Goal: Task Accomplishment & Management: Complete application form

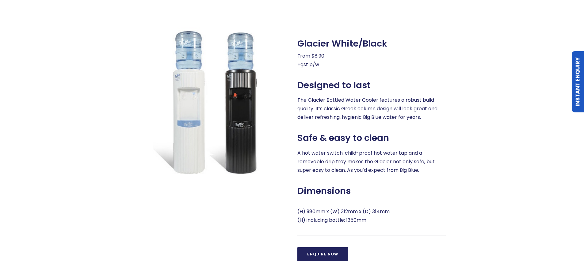
scroll to position [88, 0]
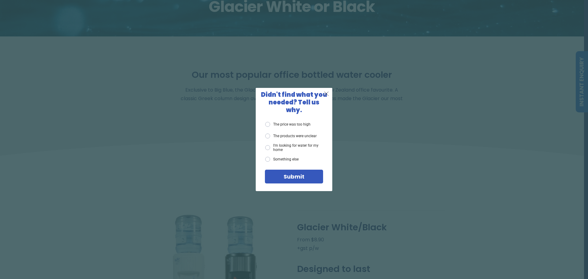
click at [327, 97] on span "X" at bounding box center [327, 94] width 6 height 8
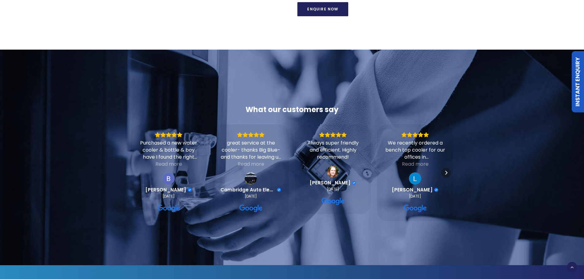
scroll to position [272, 0]
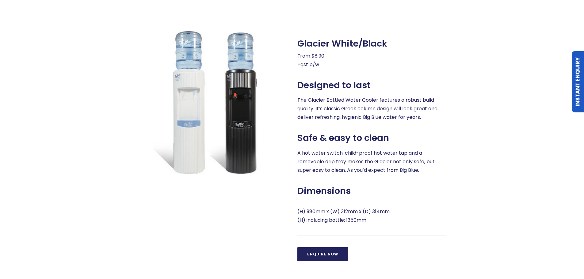
drag, startPoint x: 322, startPoint y: 255, endPoint x: 336, endPoint y: 244, distance: 18.0
click at [322, 255] on link "Enquire Now" at bounding box center [322, 254] width 51 height 14
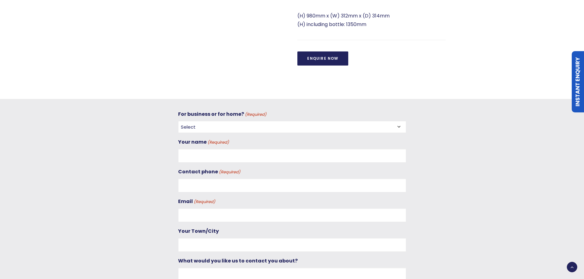
scroll to position [444, 0]
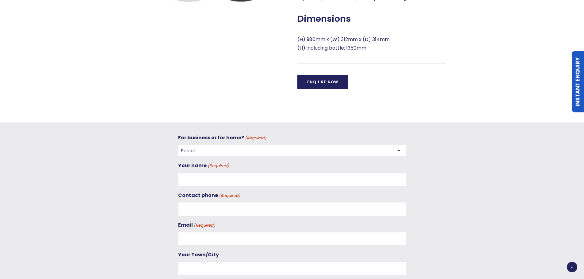
click at [314, 145] on select "Select For Business For Home" at bounding box center [292, 151] width 228 height 12
select select "For Business"
click at [178, 145] on select "Select For Business For Home" at bounding box center [292, 151] width 228 height 12
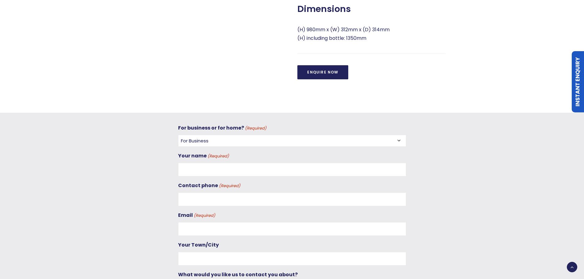
scroll to position [460, 0]
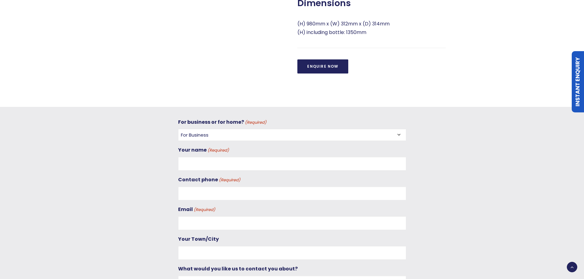
click at [230, 162] on input "Your name (Required)" at bounding box center [292, 164] width 228 height 14
type input "p"
click at [234, 198] on input "Contact phone (Required)" at bounding box center [292, 194] width 228 height 14
click at [219, 163] on input "Peter" at bounding box center [292, 164] width 228 height 14
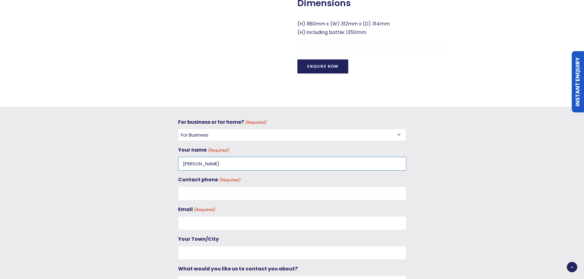
type input "Peter Liu"
click at [226, 192] on input "Contact phone (Required)" at bounding box center [292, 194] width 228 height 14
type input "096883281"
click at [209, 219] on input "Email (Required)" at bounding box center [292, 223] width 228 height 14
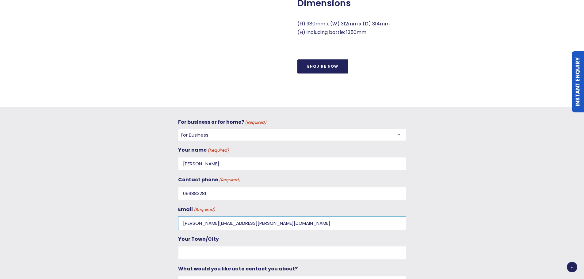
type input "peter.liu@unipharmnz.co.nz"
click at [215, 246] on div "Your Town/City" at bounding box center [292, 247] width 228 height 25
click at [212, 247] on input "Your Town/City" at bounding box center [292, 253] width 228 height 14
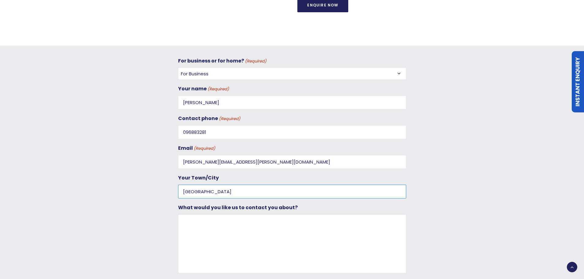
type input "Auckland"
click at [246, 243] on textarea "What would you like us to contact you about?" at bounding box center [292, 244] width 228 height 59
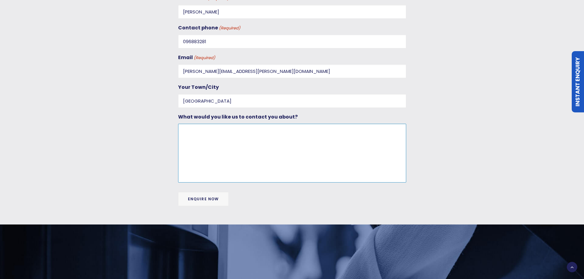
scroll to position [613, 0]
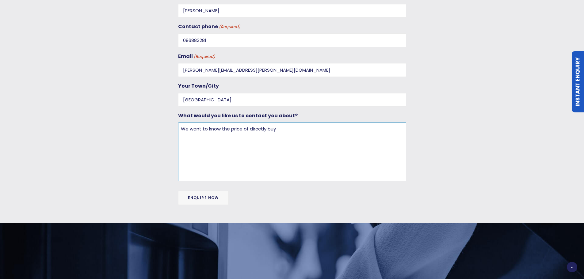
type textarea "We want to know the price of dircctly buy"
drag, startPoint x: 303, startPoint y: 137, endPoint x: 108, endPoint y: 124, distance: 195.9
click at [108, 124] on div "For business or for home? (Required) Select For Business For Home Your name (Re…" at bounding box center [286, 89] width 478 height 248
drag, startPoint x: 212, startPoint y: 195, endPoint x: 179, endPoint y: 149, distance: 56.3
click at [211, 196] on input "Enquire Now" at bounding box center [203, 198] width 51 height 14
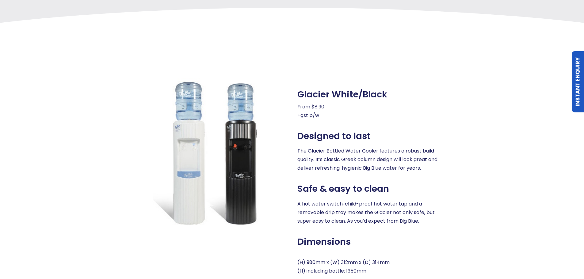
scroll to position [230, 0]
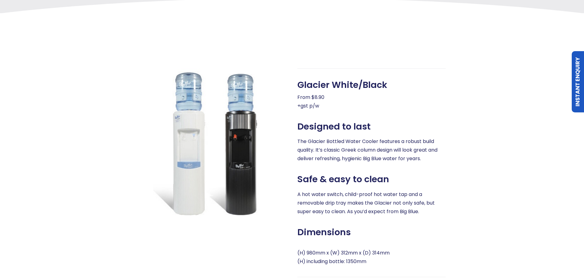
drag, startPoint x: 303, startPoint y: 98, endPoint x: 317, endPoint y: 104, distance: 14.9
click at [311, 100] on p "From $8.90 +gst p/w" at bounding box center [371, 101] width 148 height 17
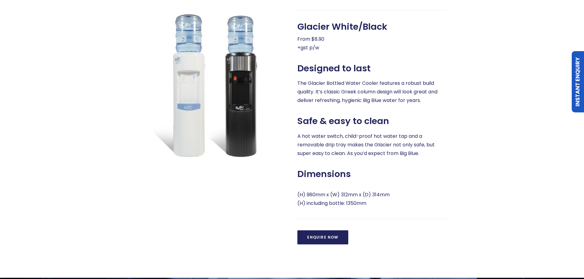
scroll to position [276, 0]
